Goal: Subscribe to service/newsletter

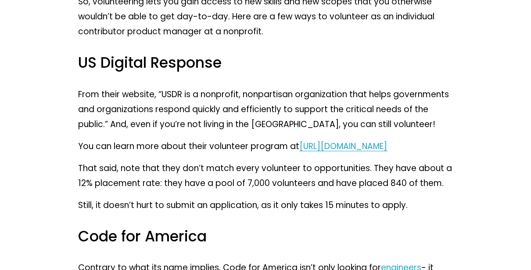
scroll to position [1229, 0]
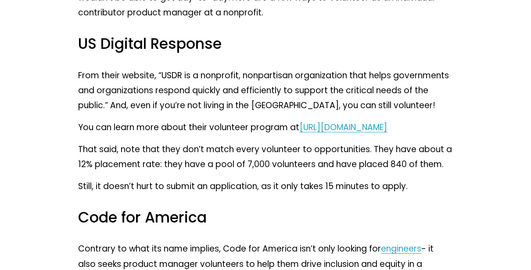
click at [299, 133] on span "[URL][DOMAIN_NAME]" at bounding box center [343, 127] width 88 height 12
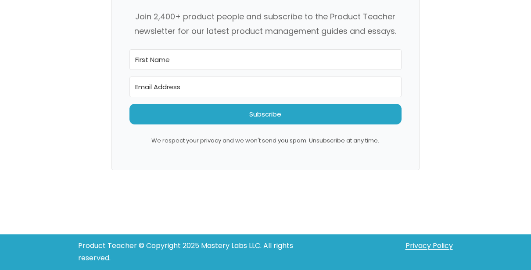
scroll to position [4609, 0]
click at [158, 70] on input "First Name" at bounding box center [265, 59] width 272 height 21
type input "Chinedu"
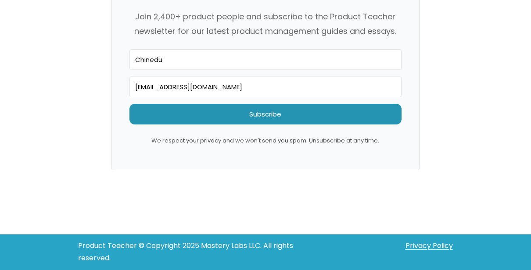
type input "[EMAIL_ADDRESS][DOMAIN_NAME]"
click at [229, 124] on span "Subscribe" at bounding box center [265, 114] width 272 height 21
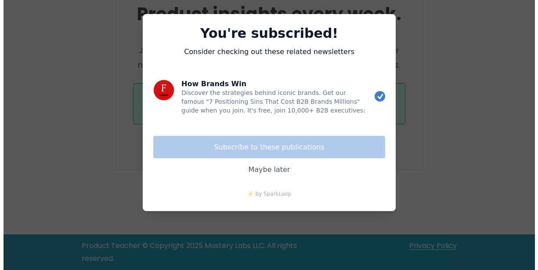
scroll to position [4602, 0]
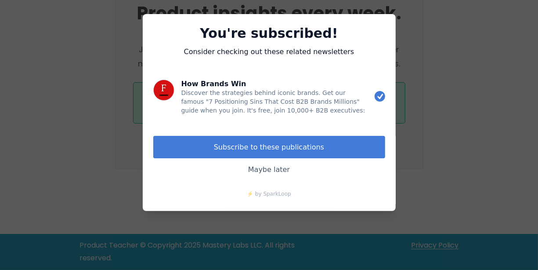
click at [275, 147] on button "Subscribe to these publications" at bounding box center [269, 147] width 232 height 22
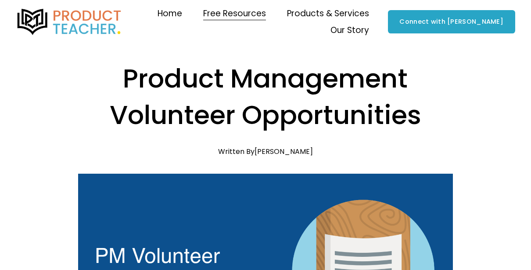
drag, startPoint x: 501, startPoint y: 0, endPoint x: 278, endPoint y: 65, distance: 232.0
click at [278, 65] on h1 "Product Management Volunteer Opportunities" at bounding box center [265, 96] width 374 height 73
